Goal: Obtain resource: Download file/media

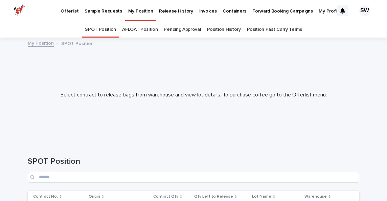
click at [138, 138] on div at bounding box center [193, 91] width 387 height 101
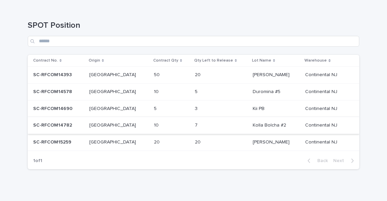
scroll to position [143, 0]
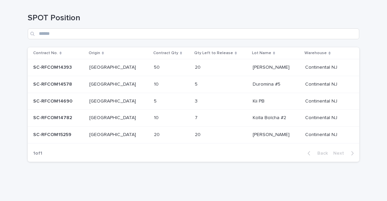
click at [210, 19] on h1 "SPOT Position" at bounding box center [193, 18] width 331 height 10
click at [229, 10] on div "SPOT Position Add New" at bounding box center [193, 24] width 331 height 48
click at [74, 20] on h1 "SPOT Position" at bounding box center [193, 18] width 331 height 10
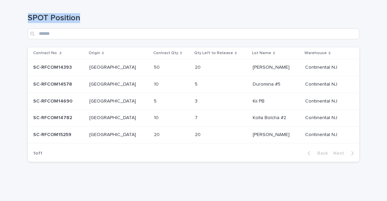
click at [88, 19] on h1 "SPOT Position" at bounding box center [193, 18] width 331 height 10
click at [93, 19] on h1 "SPOT Position" at bounding box center [193, 18] width 331 height 10
click at [204, 99] on p at bounding box center [209, 101] width 28 height 6
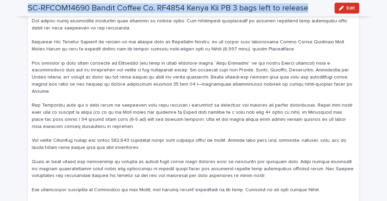
scroll to position [542, 0]
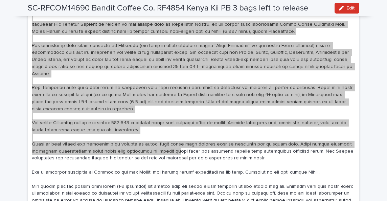
drag, startPoint x: 31, startPoint y: 39, endPoint x: 140, endPoint y: 147, distance: 153.0
click at [140, 147] on div "About" at bounding box center [193, 19] width 331 height 401
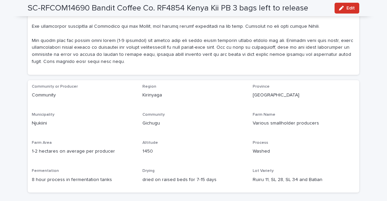
scroll to position [676, 0]
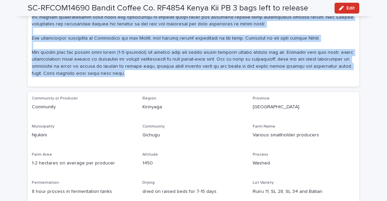
copy p "Lor Ipsumd Sitamet co adipisc el sed Doeiusm Temporin ut lab Etdolorem Aliquaen…"
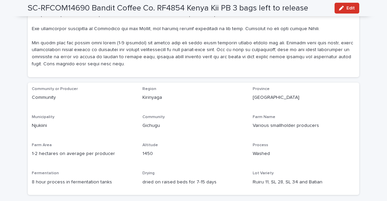
click at [44, 122] on p "Njukiini" at bounding box center [83, 125] width 102 height 7
click at [280, 171] on p "Lot Variety" at bounding box center [304, 173] width 102 height 5
click at [258, 178] on p "Ruiru 11, SL 28, SL 34 and Batian" at bounding box center [304, 181] width 102 height 7
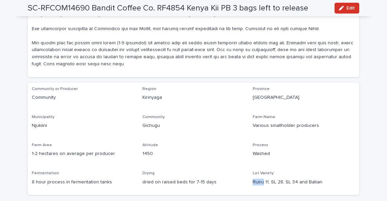
click at [257, 178] on p "Ruiru 11, SL 28, SL 34 and Batian" at bounding box center [304, 181] width 102 height 7
click at [151, 92] on div "Region [GEOGRAPHIC_DATA]" at bounding box center [193, 97] width 102 height 20
click at [151, 94] on p "Kirinyaga" at bounding box center [193, 97] width 102 height 7
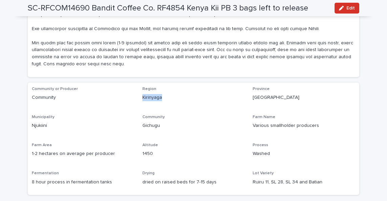
click at [151, 94] on p "Kirinyaga" at bounding box center [193, 97] width 102 height 7
copy p "Kirinyaga"
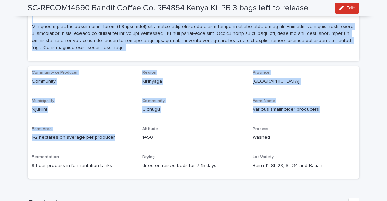
scroll to position [704, 0]
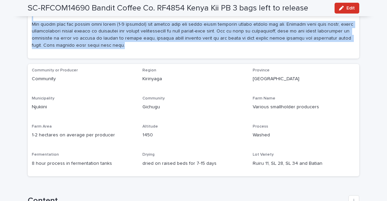
drag, startPoint x: 32, startPoint y: 55, endPoint x: 105, endPoint y: 39, distance: 75.1
copy p "Lor Ipsumd Sitamet co adipisc el sed Doeiusm Temporin ut lab Etdolorem Aliquaen…"
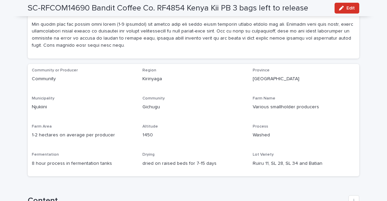
click at [157, 75] on p "Kirinyaga" at bounding box center [193, 78] width 102 height 7
copy p "Kirinyaga"
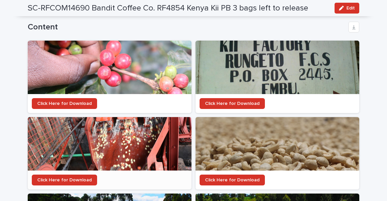
scroll to position [875, 0]
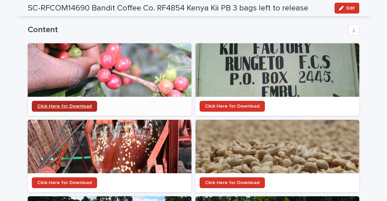
click at [79, 104] on span "Click Here for Download" at bounding box center [64, 106] width 54 height 5
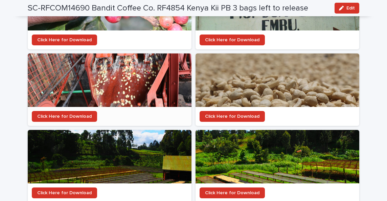
click at [91, 91] on div at bounding box center [110, 79] width 164 height 53
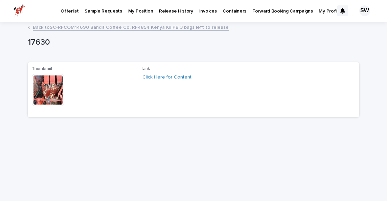
click at [54, 84] on img at bounding box center [48, 90] width 32 height 32
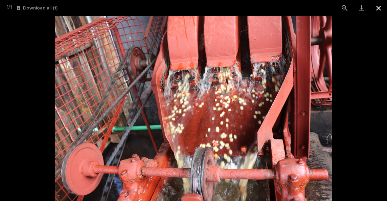
click at [378, 9] on button "Close gallery" at bounding box center [378, 8] width 17 height 16
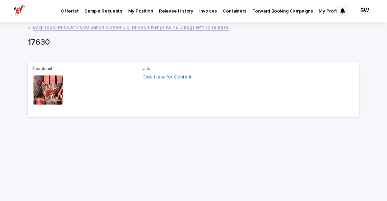
click at [51, 85] on img at bounding box center [48, 90] width 32 height 32
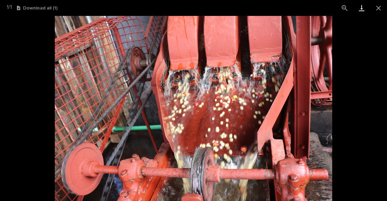
click at [361, 7] on link "Download" at bounding box center [361, 8] width 17 height 16
click at [378, 6] on button "Close gallery" at bounding box center [378, 8] width 17 height 16
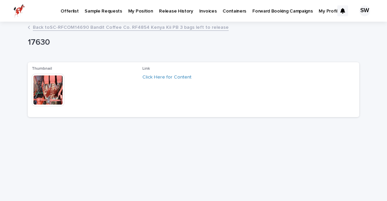
click at [67, 26] on link "Back to SC-RFCOM14690 Bandit Coffee Co. RF4854 Kenya Kii PB 3 bags left to rele…" at bounding box center [131, 27] width 196 height 8
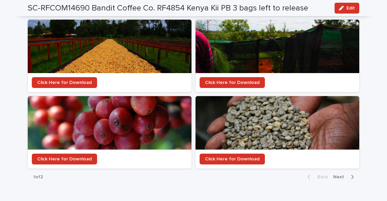
scroll to position [1221, 0]
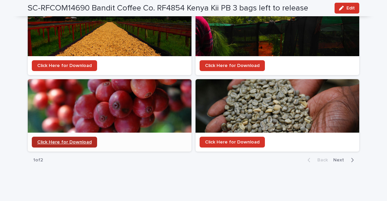
click at [77, 140] on span "Click Here for Download" at bounding box center [64, 142] width 54 height 5
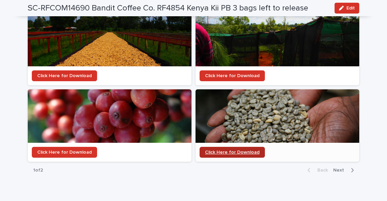
click at [230, 150] on span "Click Here for Download" at bounding box center [232, 152] width 54 height 5
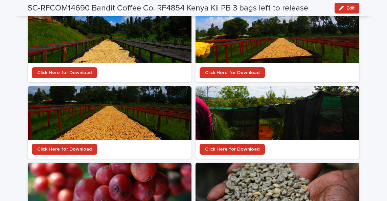
scroll to position [1134, 0]
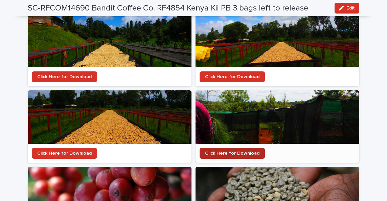
click at [236, 148] on link "Click Here for Download" at bounding box center [231, 153] width 65 height 11
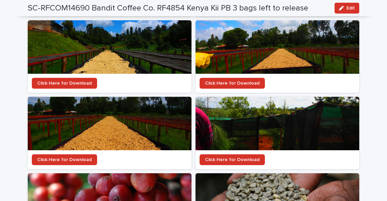
scroll to position [1117, 0]
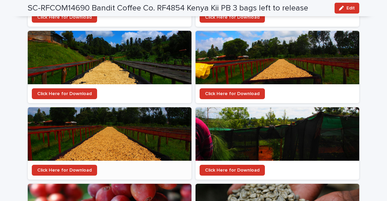
click at [127, 121] on div at bounding box center [110, 133] width 164 height 53
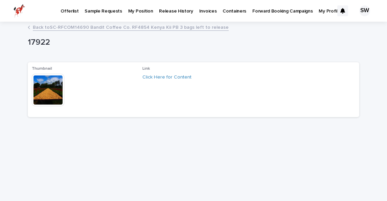
click at [38, 75] on img at bounding box center [48, 90] width 32 height 32
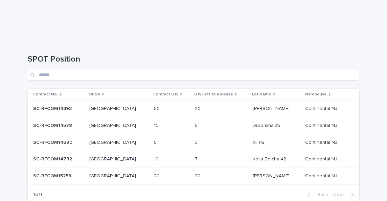
scroll to position [143, 0]
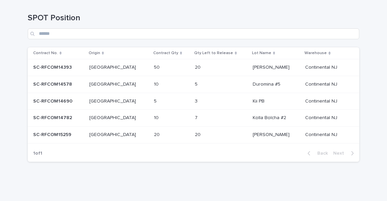
click at [126, 98] on td "Kenya Kenya" at bounding box center [119, 101] width 65 height 17
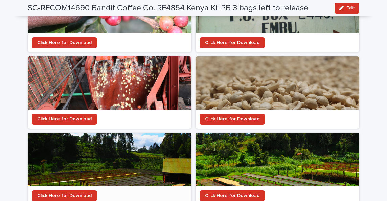
scroll to position [945, 0]
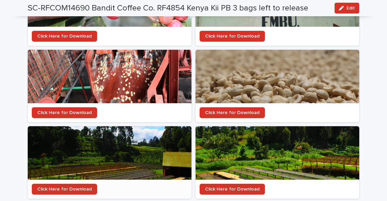
click at [70, 148] on div at bounding box center [110, 152] width 164 height 53
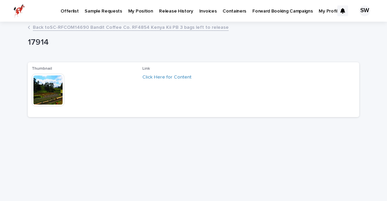
click at [56, 93] on img at bounding box center [48, 90] width 32 height 32
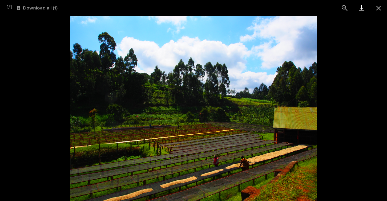
click at [360, 7] on link "Download" at bounding box center [361, 8] width 17 height 16
click at [379, 7] on button "Close gallery" at bounding box center [378, 8] width 17 height 16
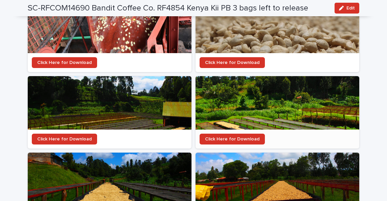
scroll to position [989, 0]
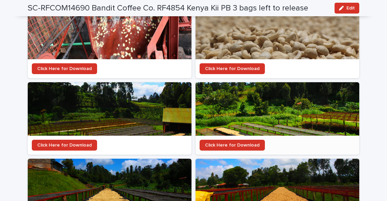
click at [245, 104] on div at bounding box center [277, 108] width 164 height 53
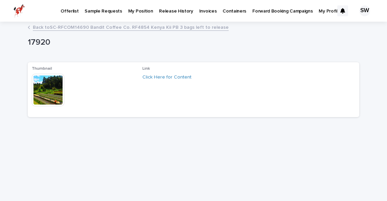
click at [56, 92] on img at bounding box center [48, 90] width 32 height 32
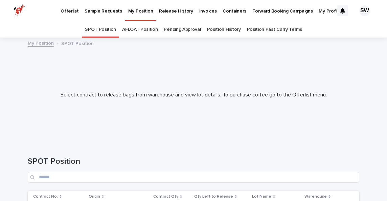
scroll to position [143, 0]
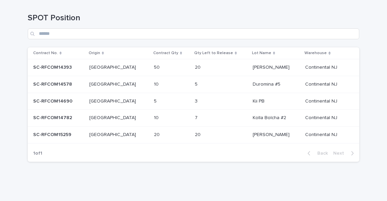
click at [154, 100] on p at bounding box center [168, 101] width 28 height 6
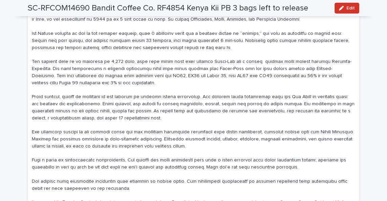
scroll to position [302, 0]
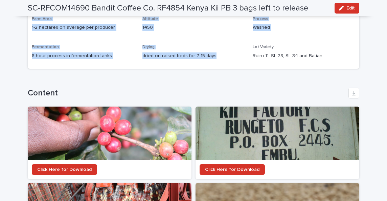
drag, startPoint x: 31, startPoint y: 74, endPoint x: 303, endPoint y: 37, distance: 273.7
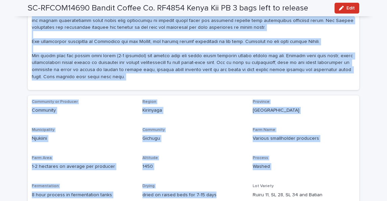
scroll to position [660, 0]
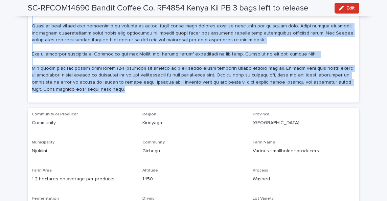
copy p "Lor Ipsumd Sitamet co adipisc el sed Doeiusm Temporin ut lab Etdolorem Aliquaen…"
